Goal: Navigation & Orientation: Find specific page/section

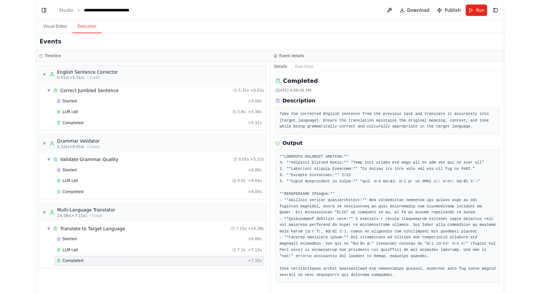
scroll to position [1511, 0]
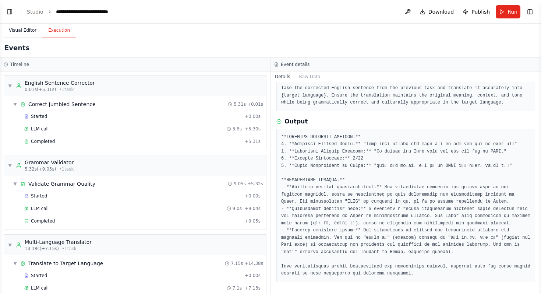
click at [24, 29] on button "Visual Editor" at bounding box center [22, 30] width 39 height 15
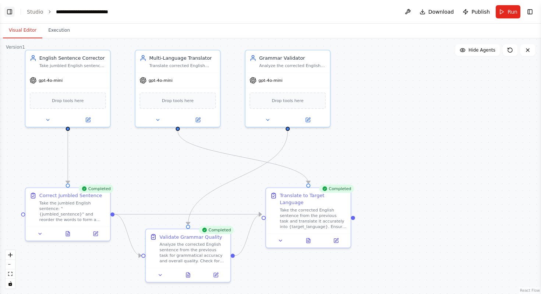
click at [7, 13] on button "Toggle Left Sidebar" at bounding box center [9, 12] width 10 height 10
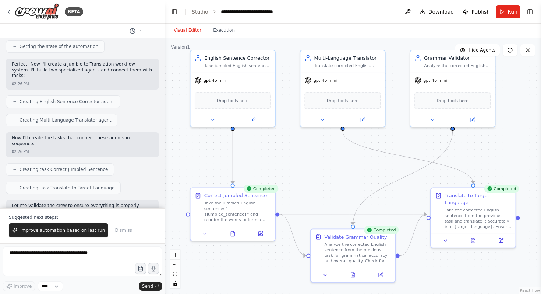
scroll to position [0, 0]
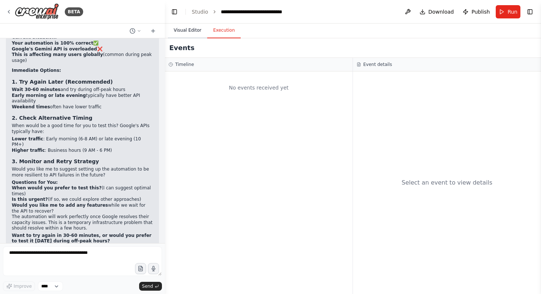
click at [187, 28] on button "Visual Editor" at bounding box center [187, 30] width 39 height 15
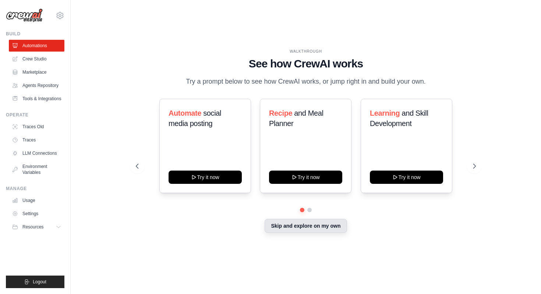
click at [293, 228] on button "Skip and explore on my own" at bounding box center [306, 226] width 82 height 14
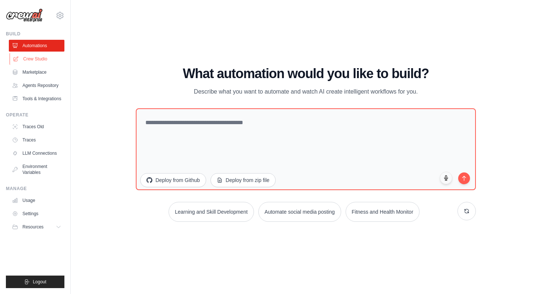
click at [32, 60] on link "Crew Studio" at bounding box center [38, 59] width 56 height 12
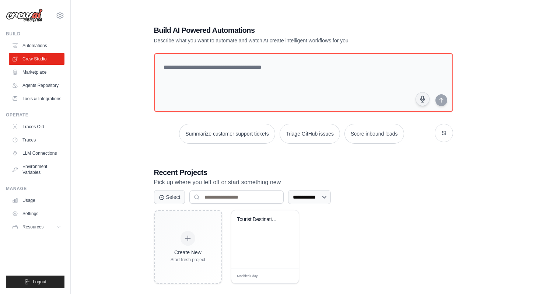
scroll to position [15, 0]
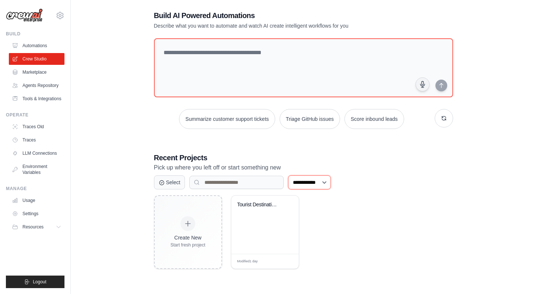
click at [327, 183] on select "**********" at bounding box center [309, 182] width 43 height 14
click at [288, 175] on select "**********" at bounding box center [309, 182] width 43 height 14
click at [176, 182] on button "Select" at bounding box center [169, 182] width 31 height 14
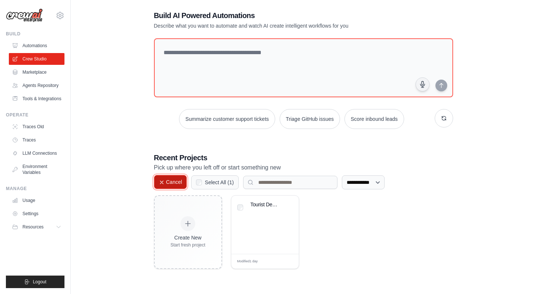
click at [176, 182] on button "Cancel" at bounding box center [170, 182] width 33 height 14
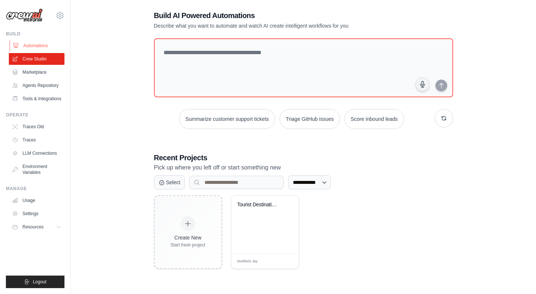
click at [48, 45] on link "Automations" at bounding box center [38, 46] width 56 height 12
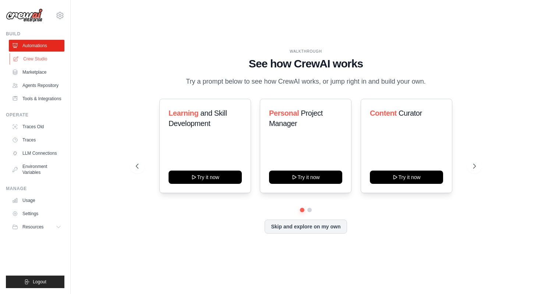
click at [47, 54] on link "Crew Studio" at bounding box center [38, 59] width 56 height 12
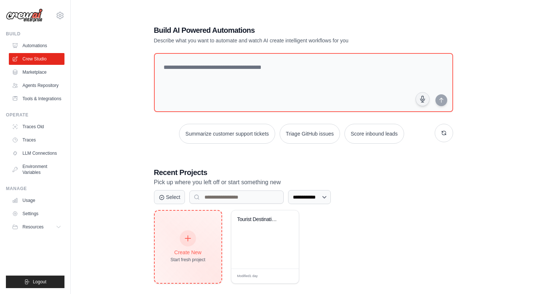
scroll to position [15, 0]
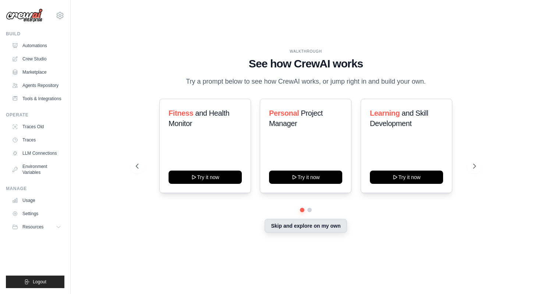
click at [310, 226] on button "Skip and explore on my own" at bounding box center [306, 226] width 82 height 14
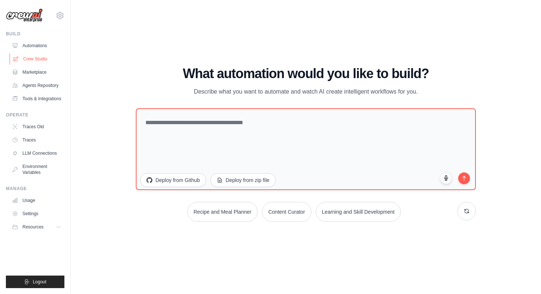
click at [42, 55] on link "Crew Studio" at bounding box center [38, 59] width 56 height 12
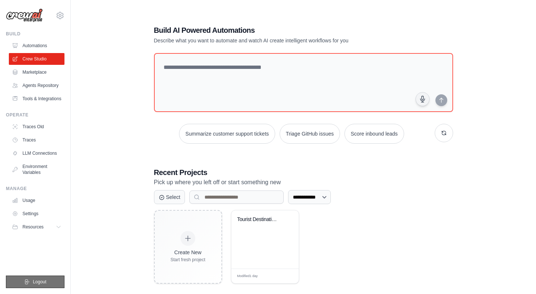
click at [29, 278] on button "Logout" at bounding box center [35, 281] width 59 height 13
